Goal: Task Accomplishment & Management: Manage account settings

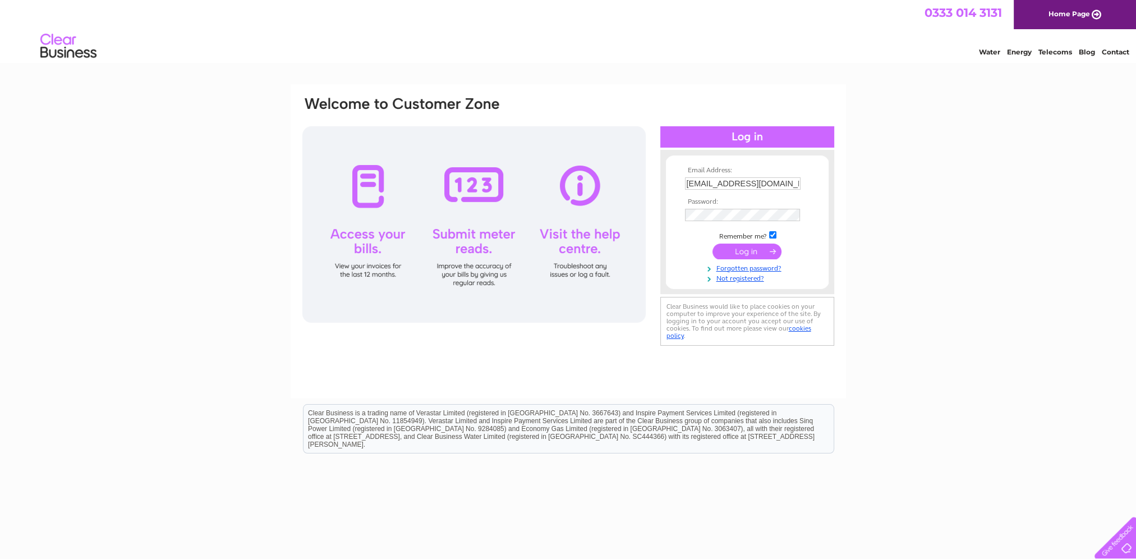
click at [741, 252] on input "submit" at bounding box center [747, 251] width 69 height 16
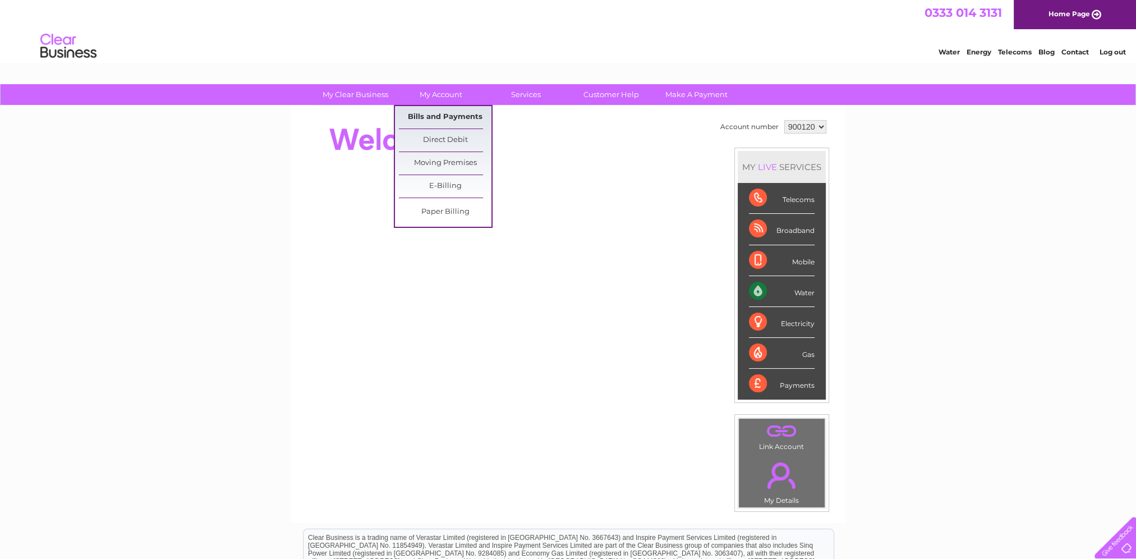
click at [437, 113] on link "Bills and Payments" at bounding box center [445, 117] width 93 height 22
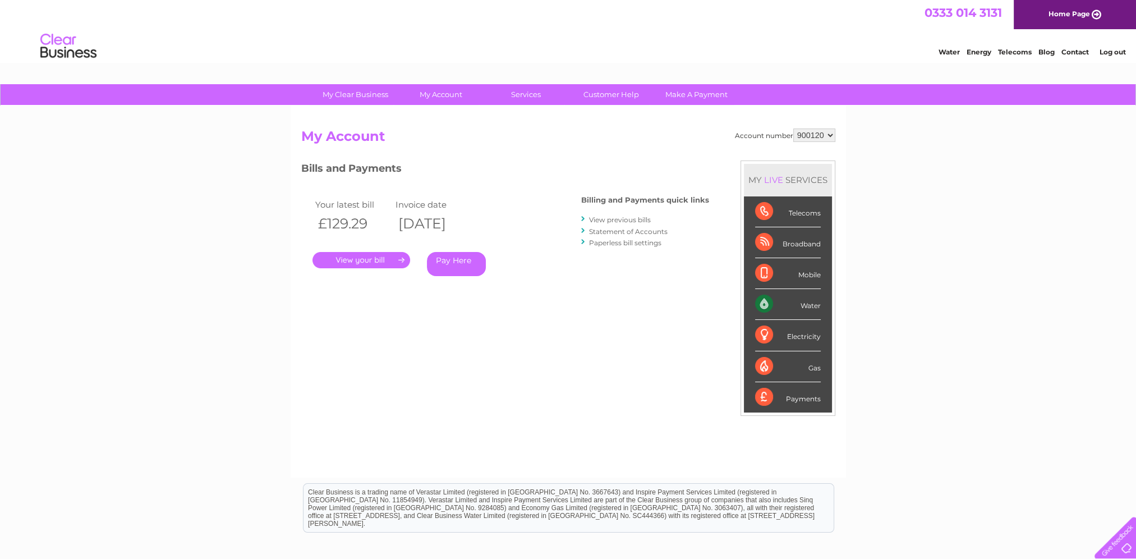
click at [376, 256] on link "." at bounding box center [362, 260] width 98 height 16
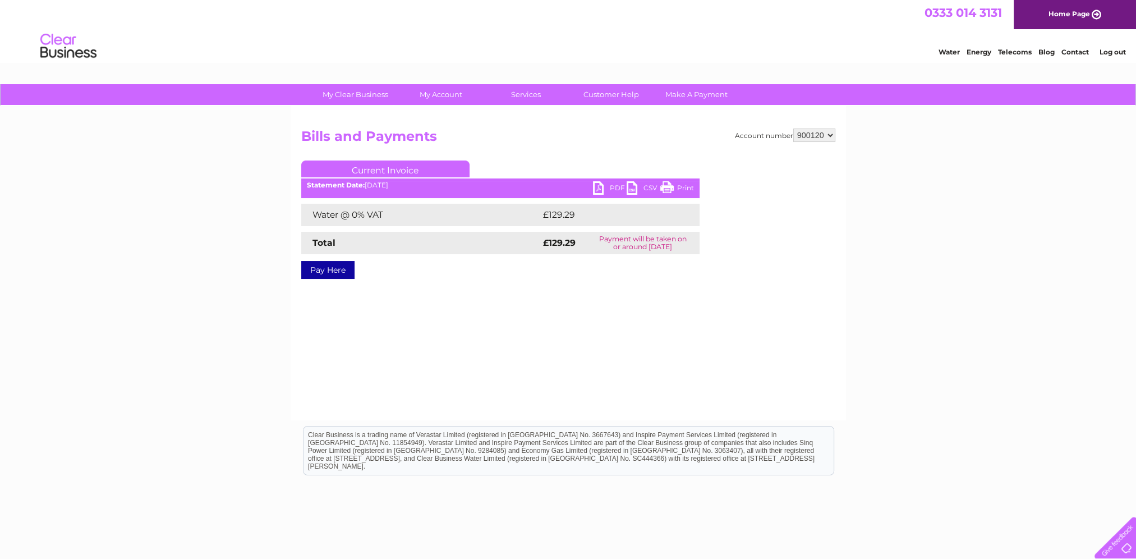
click at [599, 188] on link "PDF" at bounding box center [610, 189] width 34 height 16
click at [1119, 50] on link "Log out" at bounding box center [1113, 52] width 26 height 8
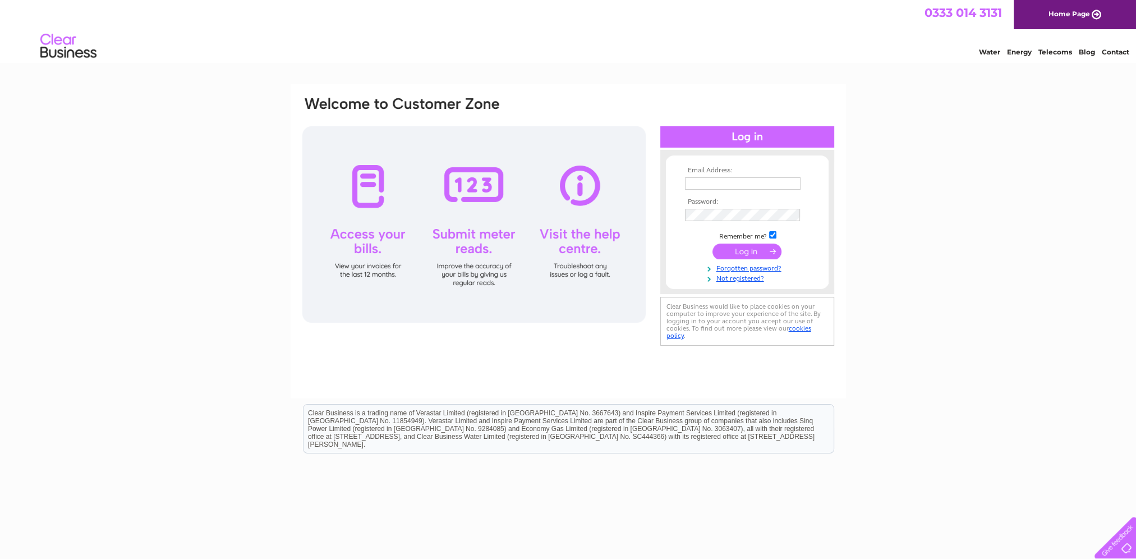
type input "[EMAIL_ADDRESS][DOMAIN_NAME]"
